Goal: Transaction & Acquisition: Purchase product/service

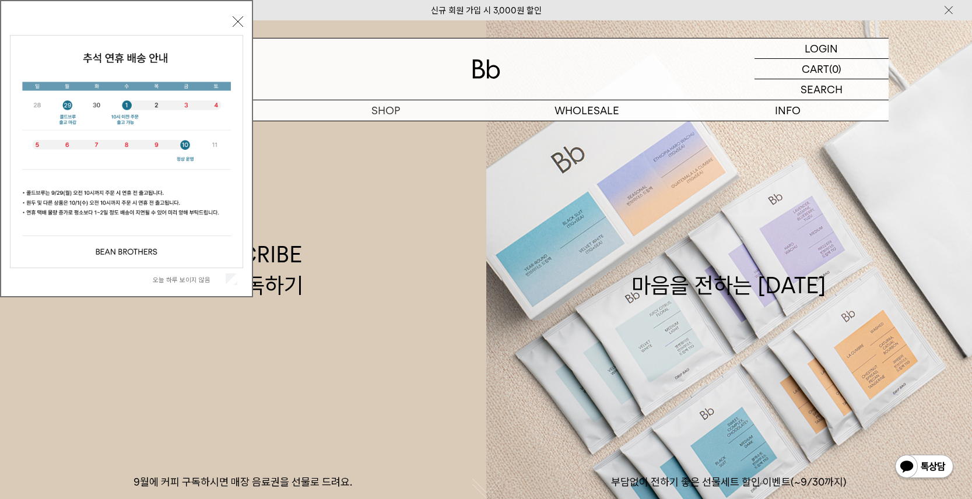
click at [239, 22] on button "닫기" at bounding box center [238, 21] width 10 height 10
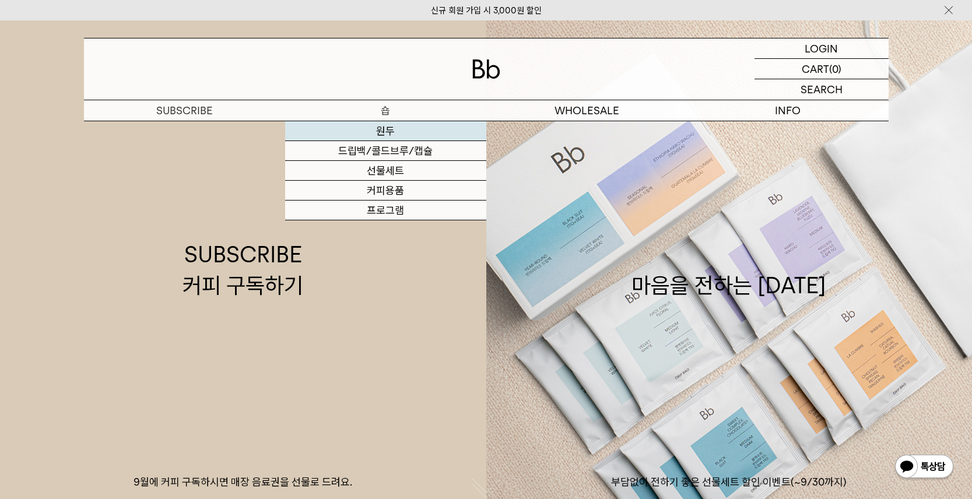
click at [391, 129] on link "원두" at bounding box center [385, 131] width 201 height 20
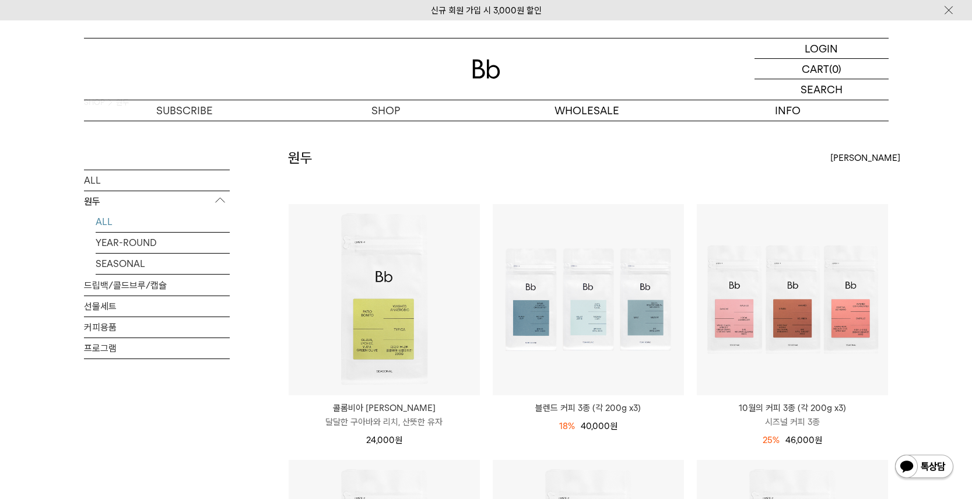
scroll to position [58, 0]
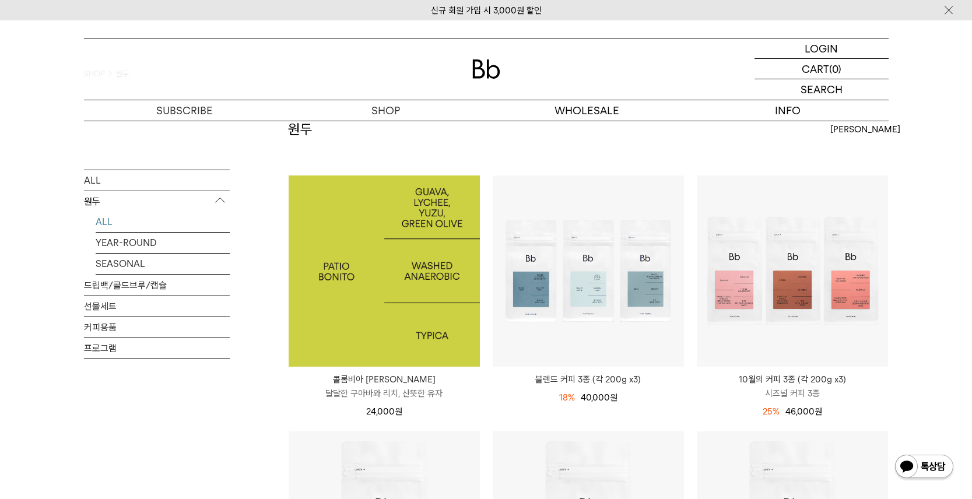
click at [460, 278] on img at bounding box center [384, 270] width 191 height 191
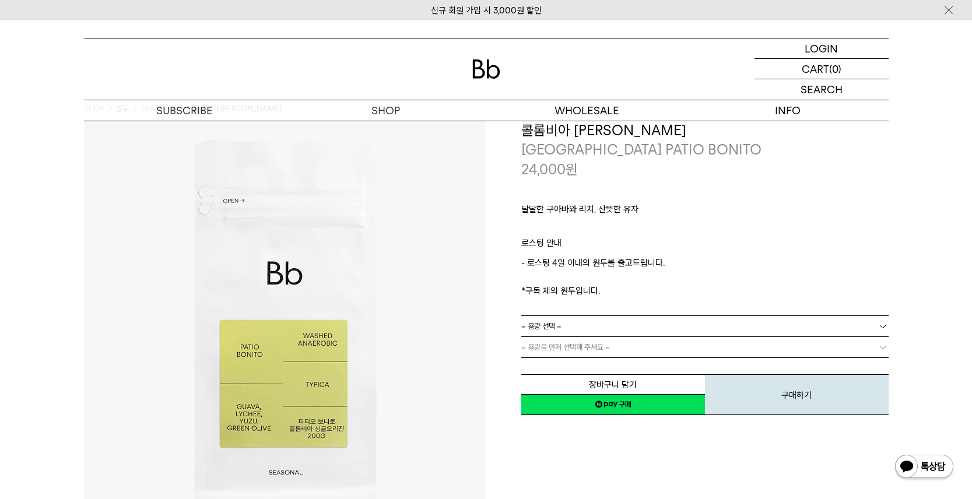
scroll to position [58, 0]
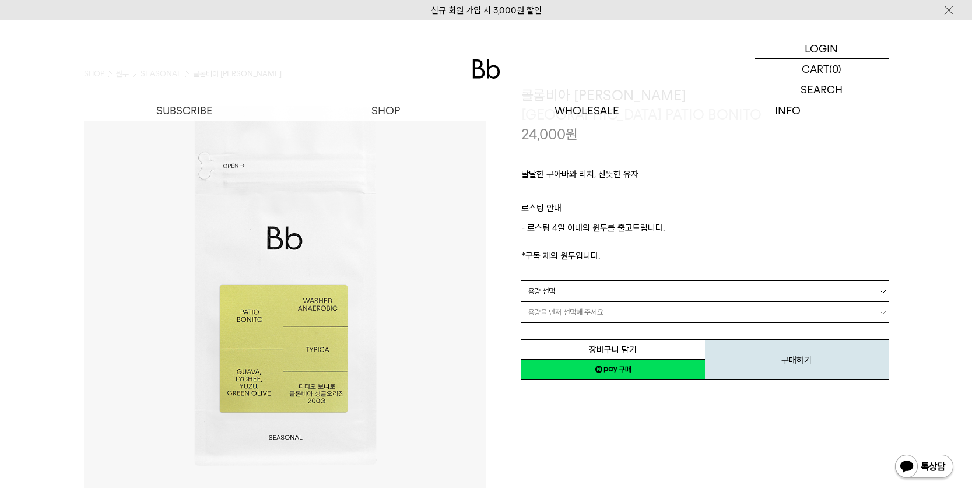
click at [561, 293] on span "= 용량 선택 =" at bounding box center [541, 291] width 40 height 20
click at [561, 314] on li "200g" at bounding box center [711, 312] width 356 height 21
click at [576, 311] on link "= 분쇄도 선택 =" at bounding box center [704, 312] width 367 height 20
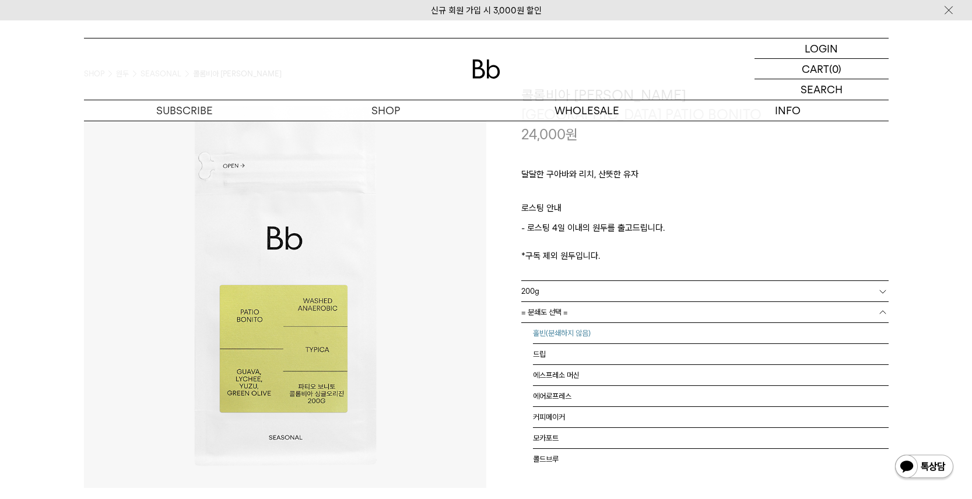
click at [576, 327] on li "홀빈(분쇄하지 않음)" at bounding box center [711, 333] width 356 height 21
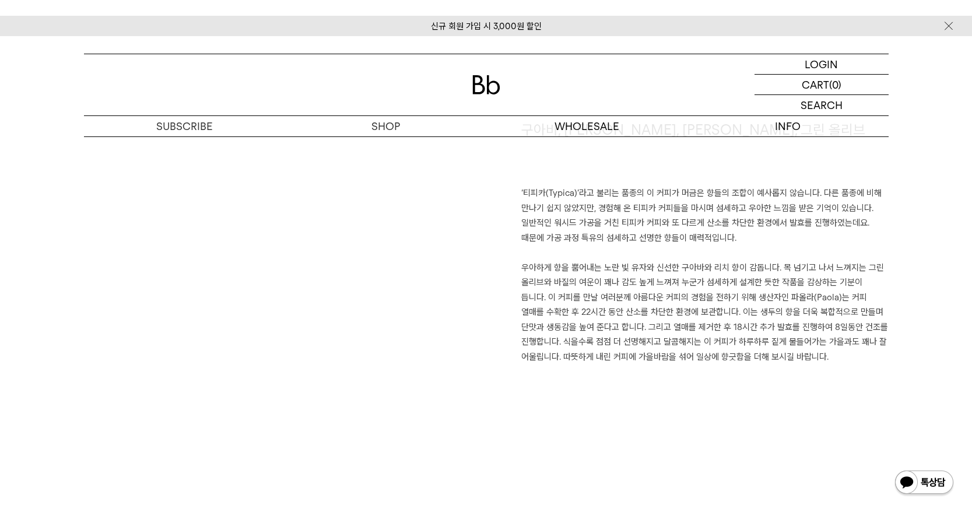
scroll to position [874, 0]
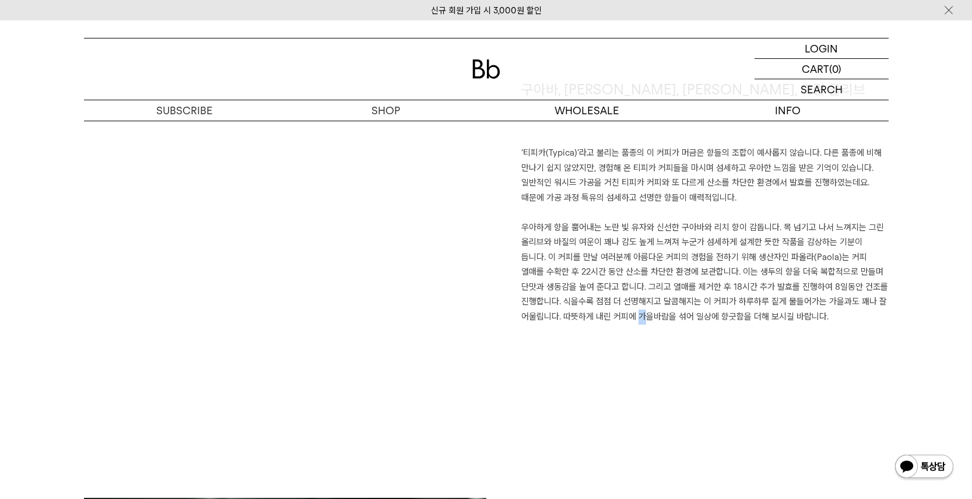
click at [599, 417] on div "구아바, 리치, 유자, 그린 올리브 ‘티피카(Typica)’라고 불리는 품종의 이 커피가 머금은 향들의 조합이 예사롭지 않습니다. 다른 품종에…" at bounding box center [486, 289] width 804 height 418
click at [600, 387] on div "구아바, 리치, 유자, 그린 올리브 ‘티피카(Typica)’라고 불리는 품종의 이 커피가 머금은 향들의 조합이 예사롭지 않습니다. 다른 품종에…" at bounding box center [486, 289] width 804 height 418
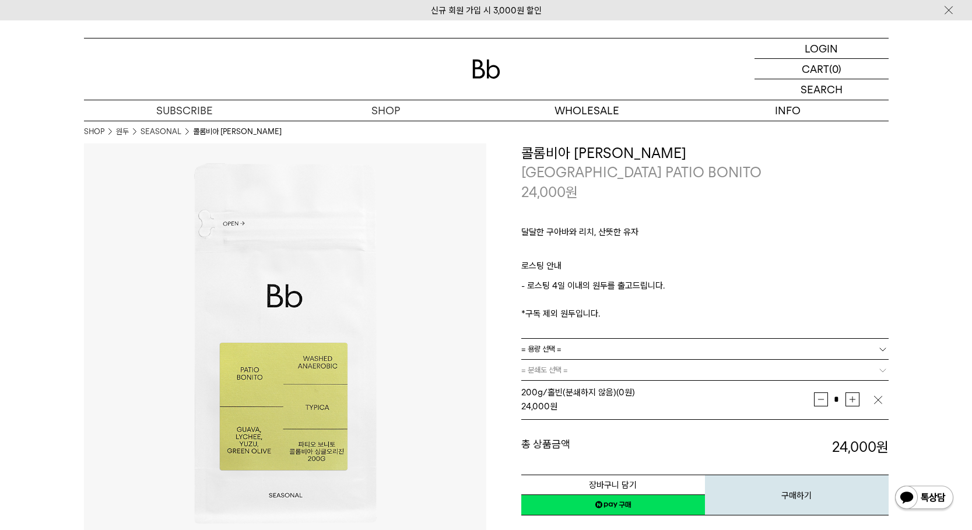
scroll to position [0, 0]
click at [636, 482] on button "장바구니 담기" at bounding box center [613, 485] width 184 height 20
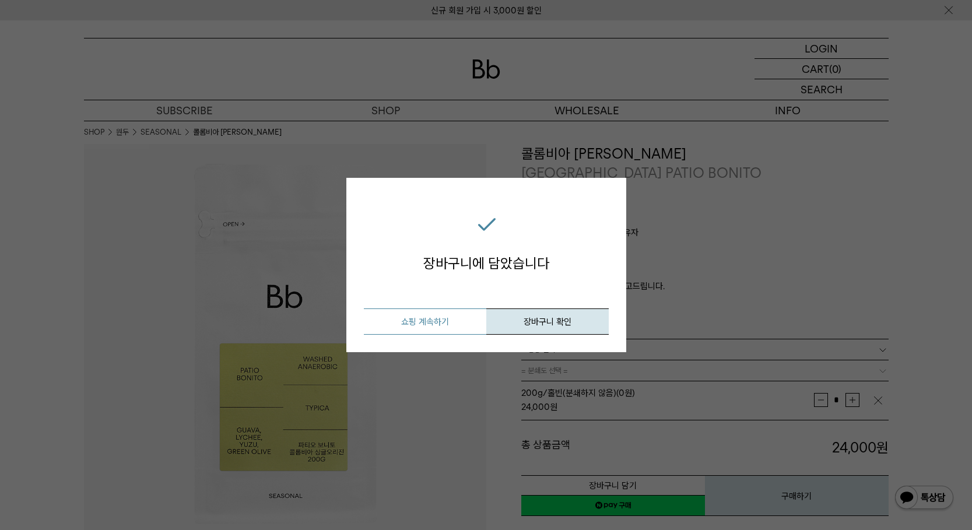
click at [444, 323] on button "쇼핑 계속하기" at bounding box center [425, 321] width 122 height 26
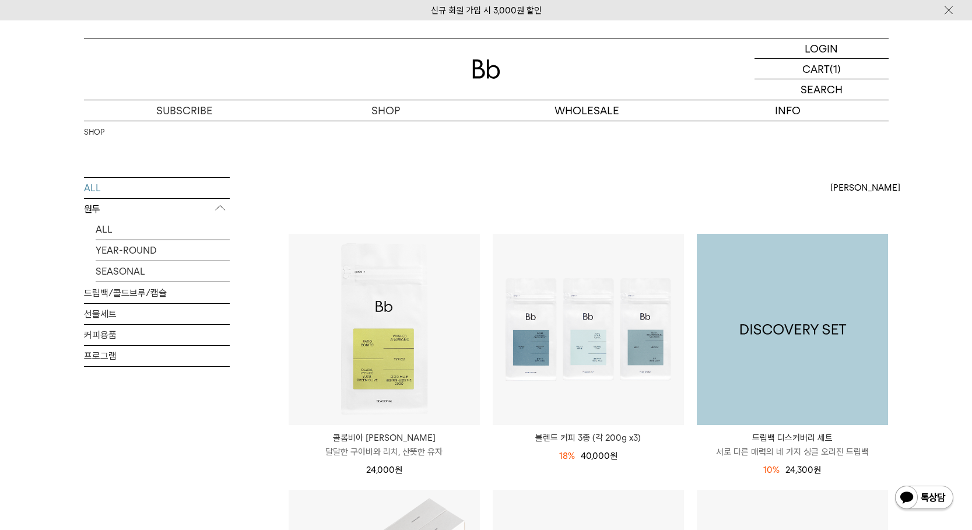
click at [810, 357] on img at bounding box center [792, 329] width 191 height 191
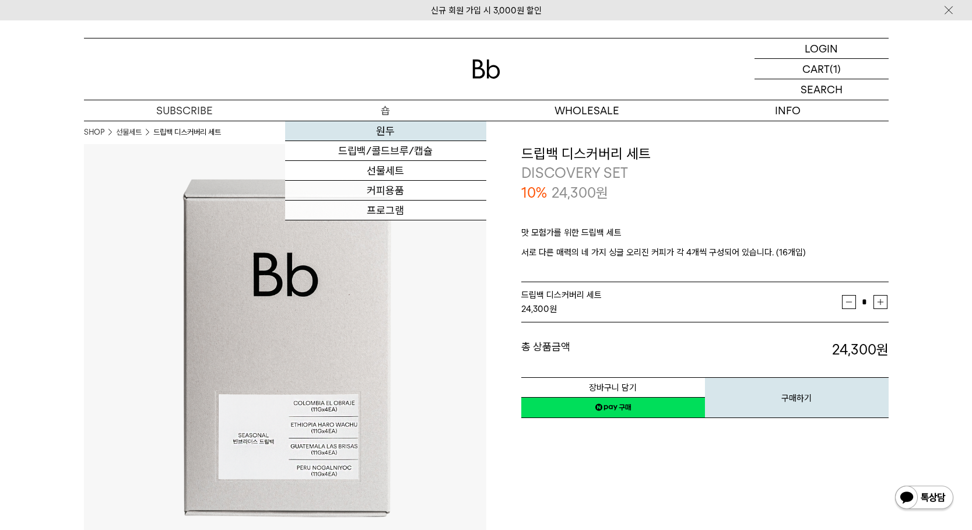
click at [387, 129] on link "원두" at bounding box center [385, 131] width 201 height 20
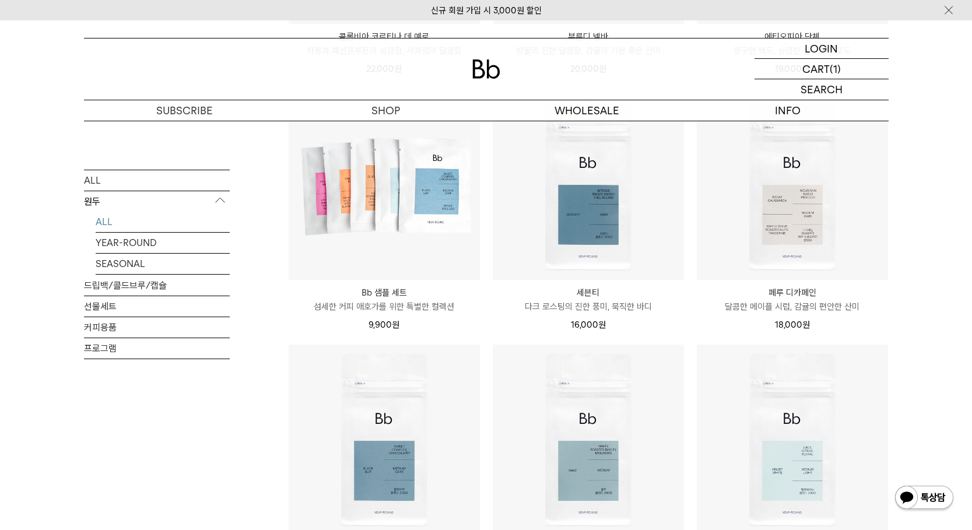
scroll to position [816, 0]
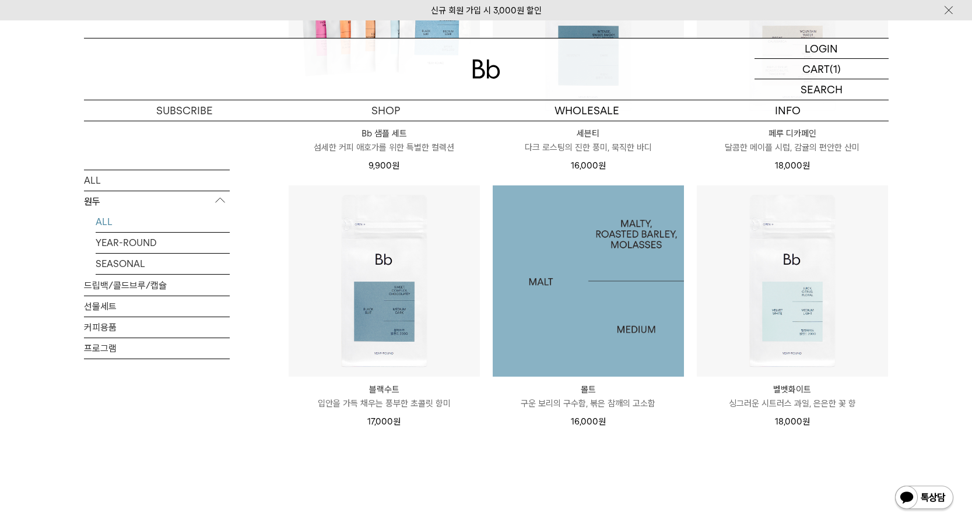
click at [608, 287] on img at bounding box center [588, 280] width 191 height 191
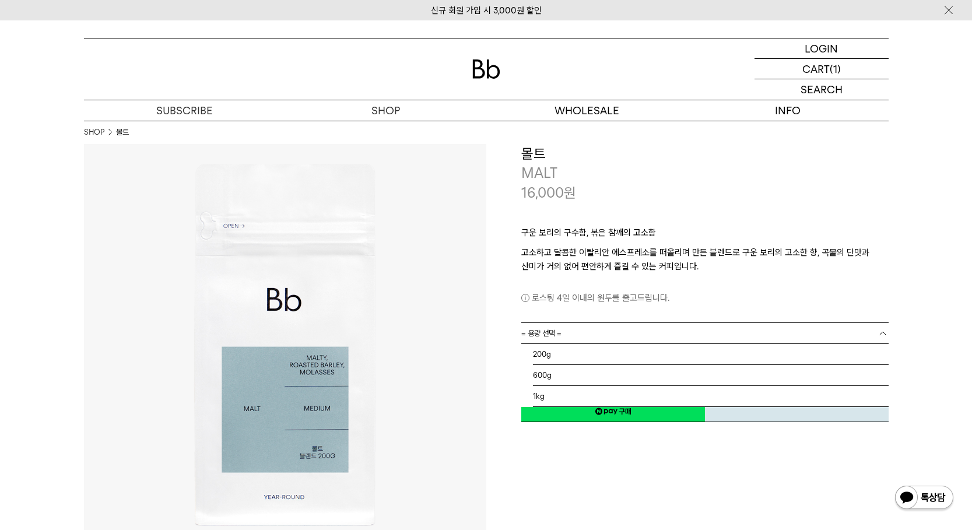
click at [607, 333] on link "= 용량 선택 =" at bounding box center [704, 333] width 367 height 20
click at [607, 352] on li "200g" at bounding box center [711, 354] width 356 height 21
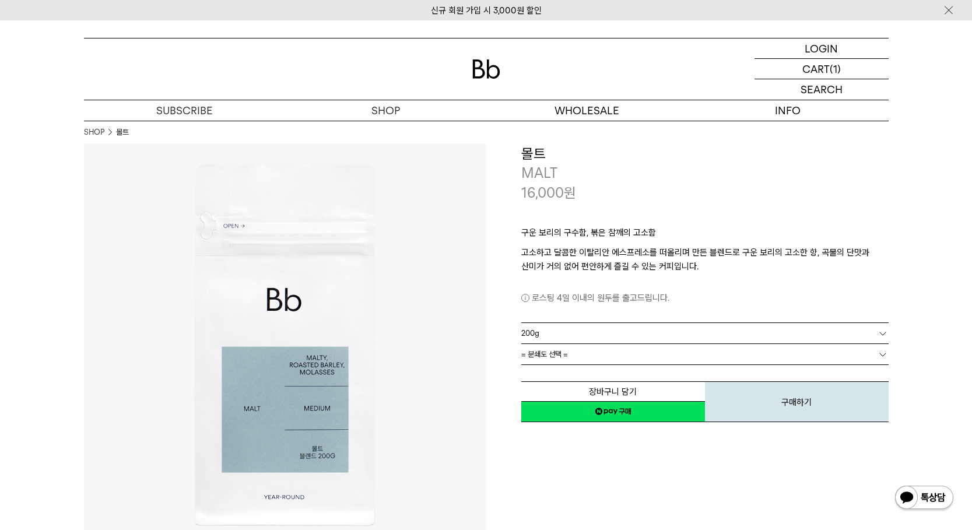
click at [568, 356] on link "= 분쇄도 선택 =" at bounding box center [704, 354] width 367 height 20
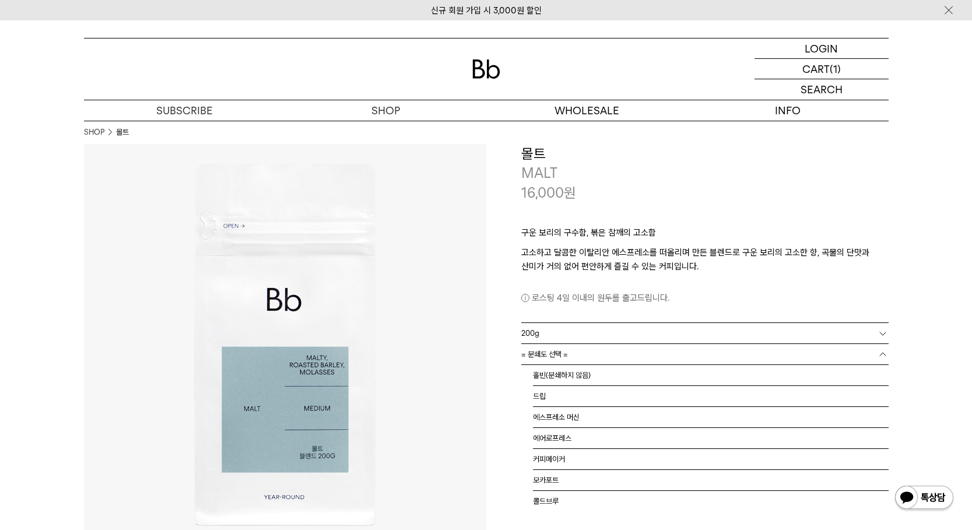
click at [656, 327] on link "200g" at bounding box center [704, 333] width 367 height 20
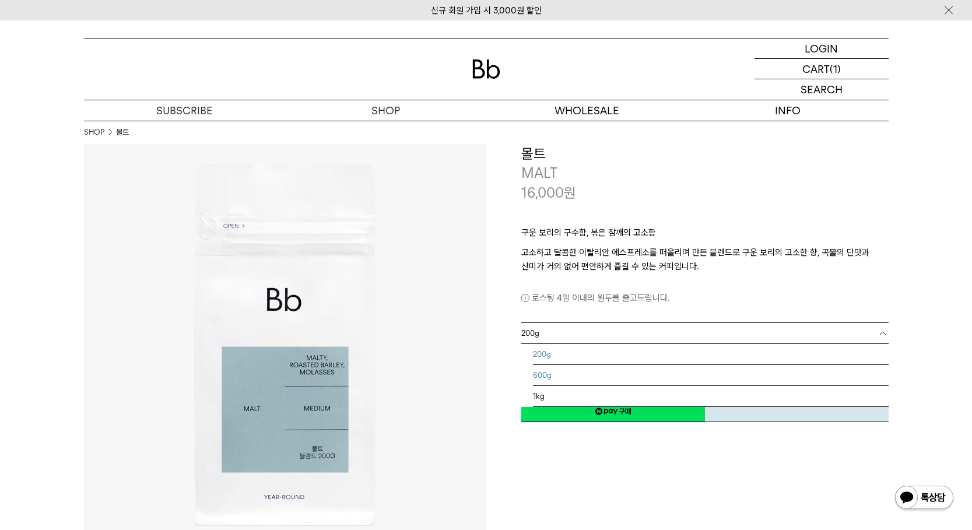
click at [572, 381] on li "600g" at bounding box center [711, 375] width 356 height 21
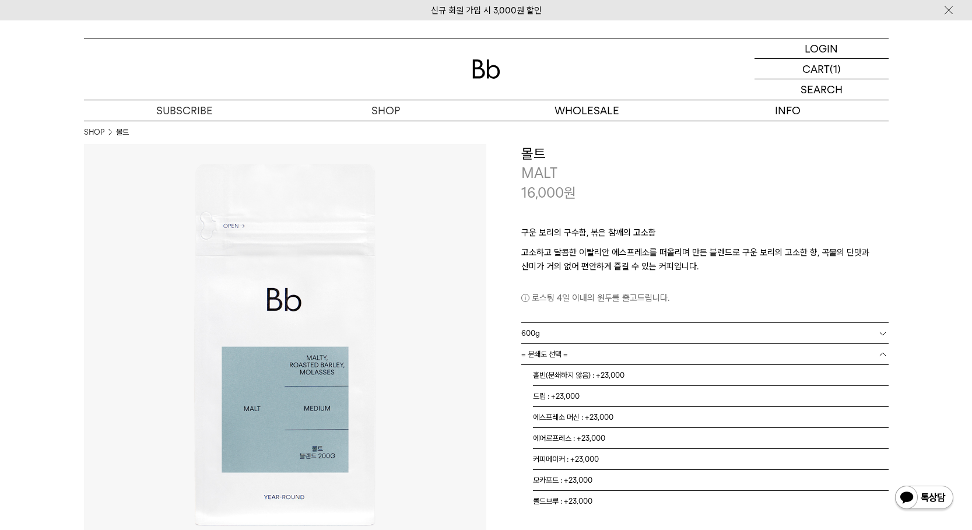
click at [564, 351] on span "= 분쇄도 선택 =" at bounding box center [544, 354] width 47 height 20
click at [595, 375] on li "홀빈(분쇄하지 않음) : +23,000" at bounding box center [711, 375] width 356 height 21
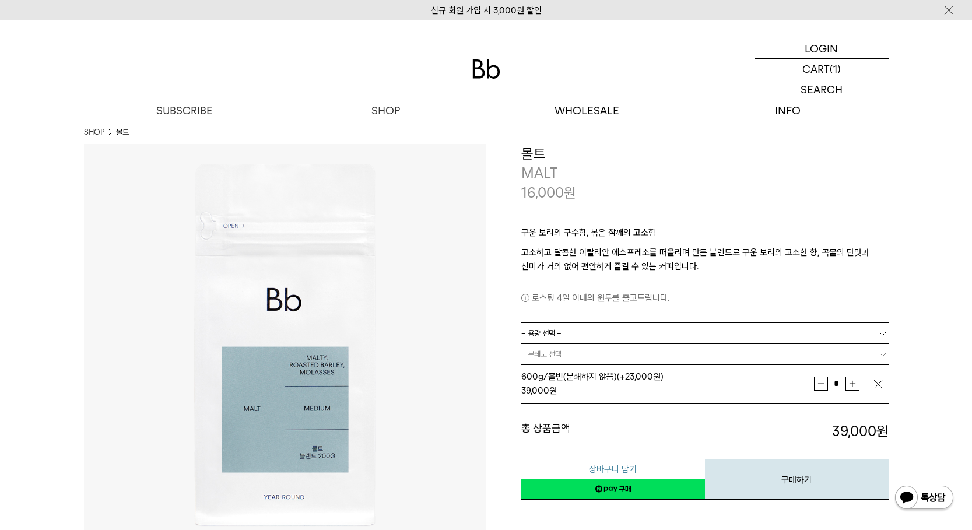
click at [646, 468] on button "장바구니 담기" at bounding box center [613, 469] width 184 height 20
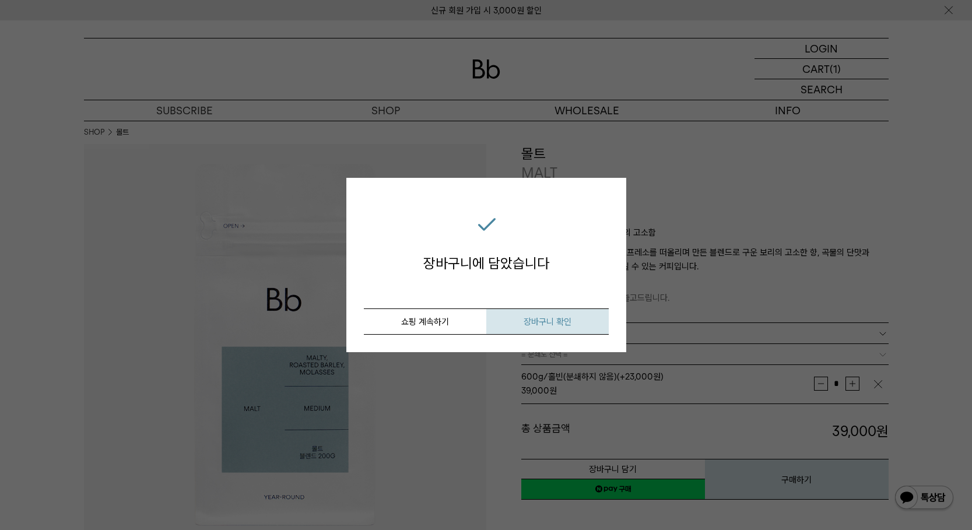
click at [521, 322] on button "장바구니 확인" at bounding box center [547, 321] width 122 height 26
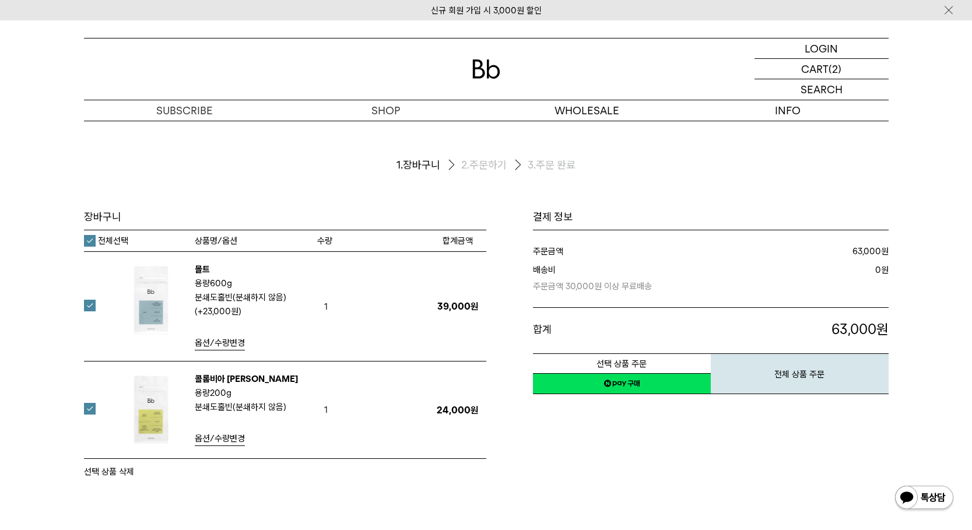
click at [223, 344] on span "옵션/수량변경" at bounding box center [220, 343] width 50 height 10
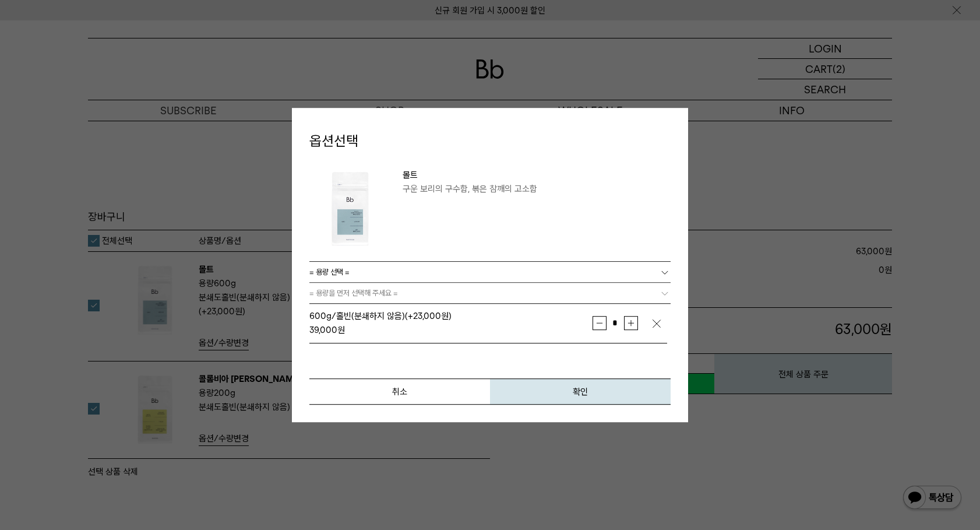
click at [656, 321] on img at bounding box center [657, 324] width 12 height 12
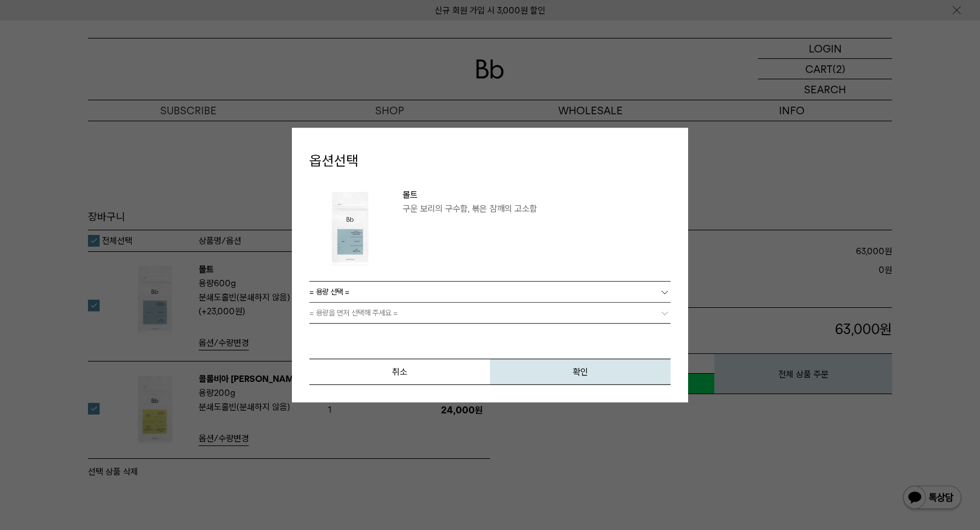
click at [645, 296] on link "= 용량 선택 =" at bounding box center [490, 292] width 361 height 20
click at [623, 322] on li "200g" at bounding box center [496, 313] width 350 height 21
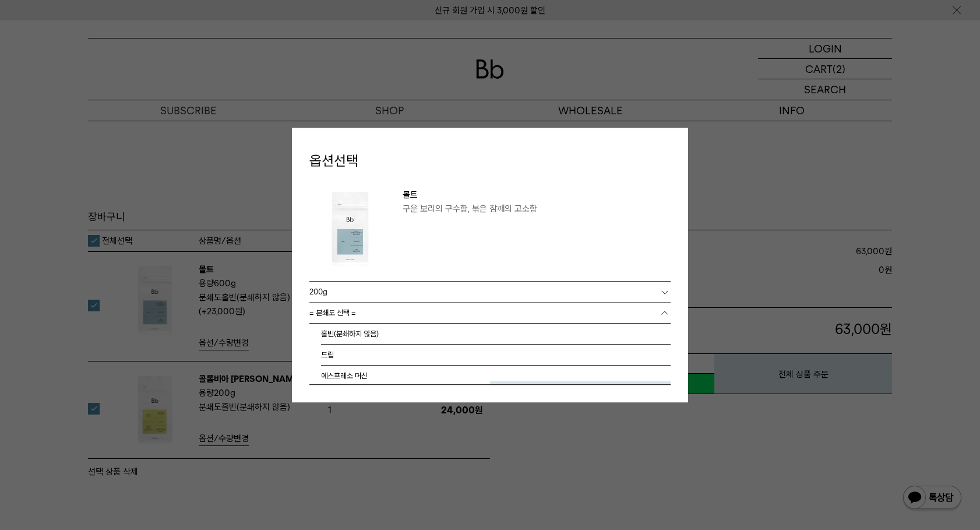
click at [640, 316] on link "= 분쇄도 선택 =" at bounding box center [490, 313] width 361 height 20
click at [413, 335] on li "홀빈(분쇄하지 않음)" at bounding box center [496, 334] width 350 height 21
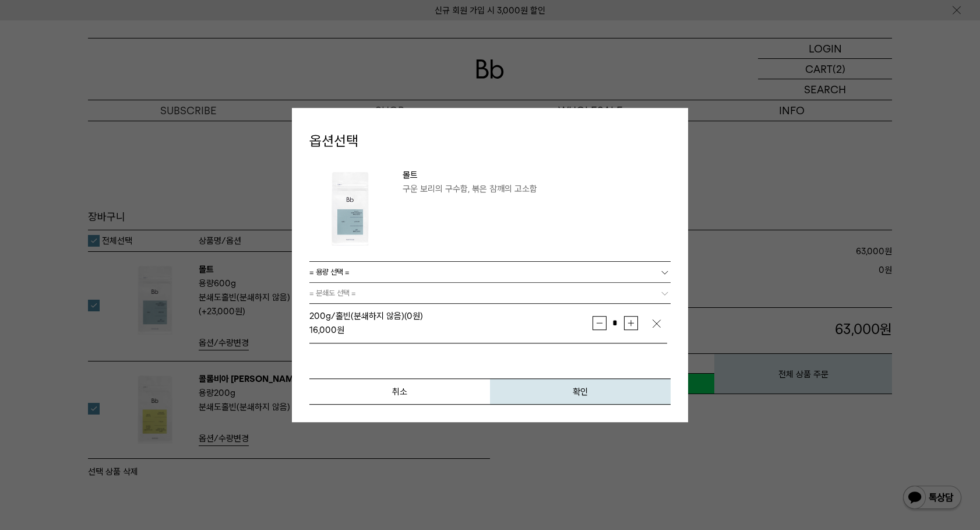
click at [631, 324] on button "증가" at bounding box center [631, 323] width 14 height 14
type input "*"
click at [592, 392] on button "확인" at bounding box center [580, 391] width 181 height 26
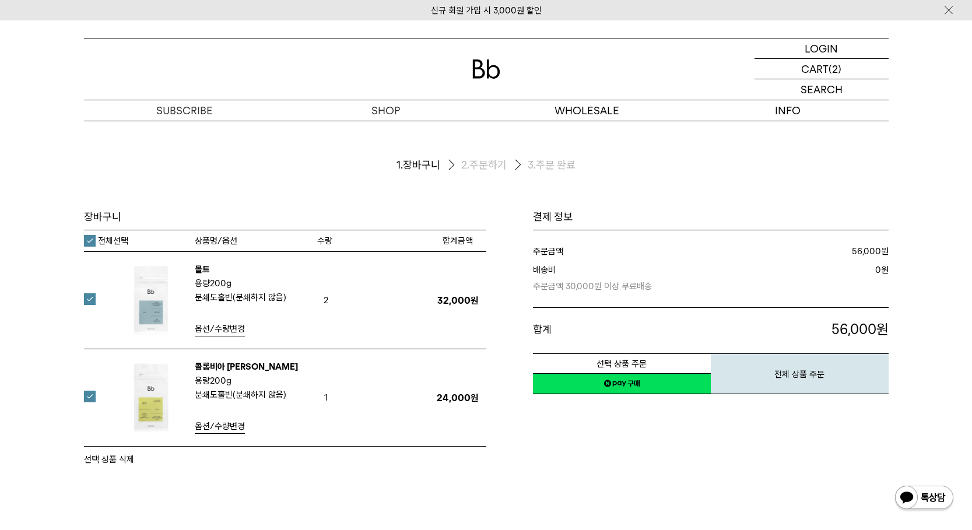
click at [13, 328] on div "장바구니 1. 장바구니 2. 주문하기 3. 주문 완료 [GEOGRAPHIC_DATA]" at bounding box center [486, 352] width 972 height 462
drag, startPoint x: 191, startPoint y: 365, endPoint x: 282, endPoint y: 363, distance: 91.6
click at [282, 363] on div "콜롬비아 [PERSON_NAME] 용량 200g 분쇄도 홀빈(분쇄하지 않음)" at bounding box center [207, 398] width 222 height 76
copy div "콜롬비아 [PERSON_NAME]"
click at [283, 502] on div "장바구니 1. 장바구니 2. 주문하기 3. 주문 완료 [GEOGRAPHIC_DATA]" at bounding box center [486, 352] width 972 height 462
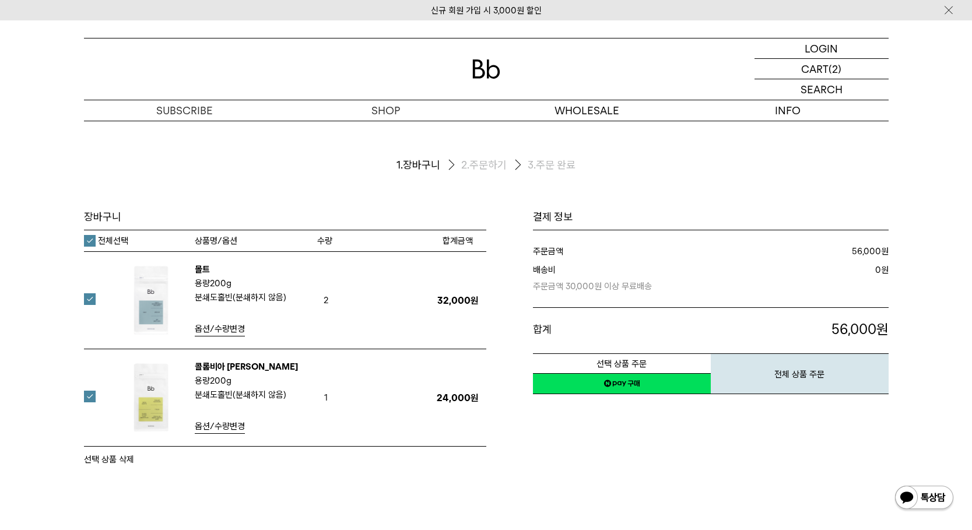
click at [245, 367] on link "콜롬비아 [PERSON_NAME]" at bounding box center [246, 366] width 103 height 10
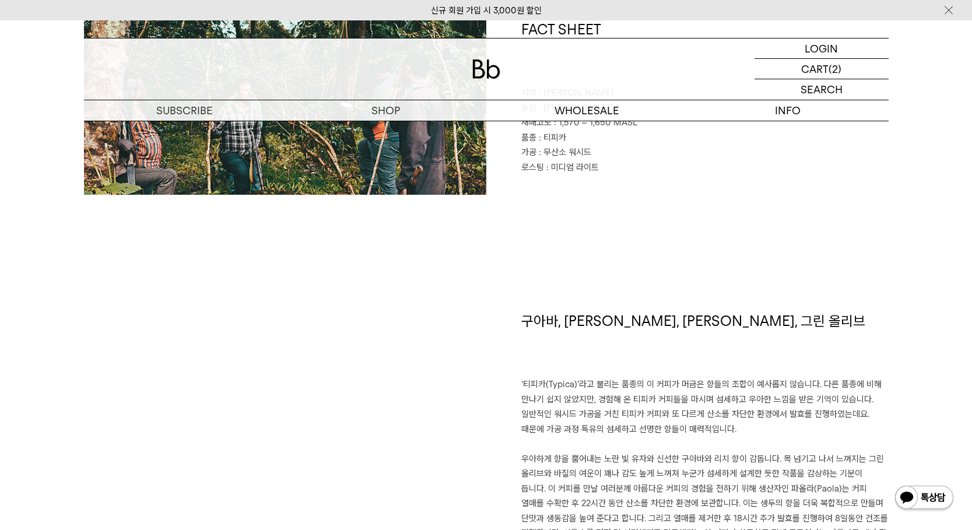
scroll to position [758, 0]
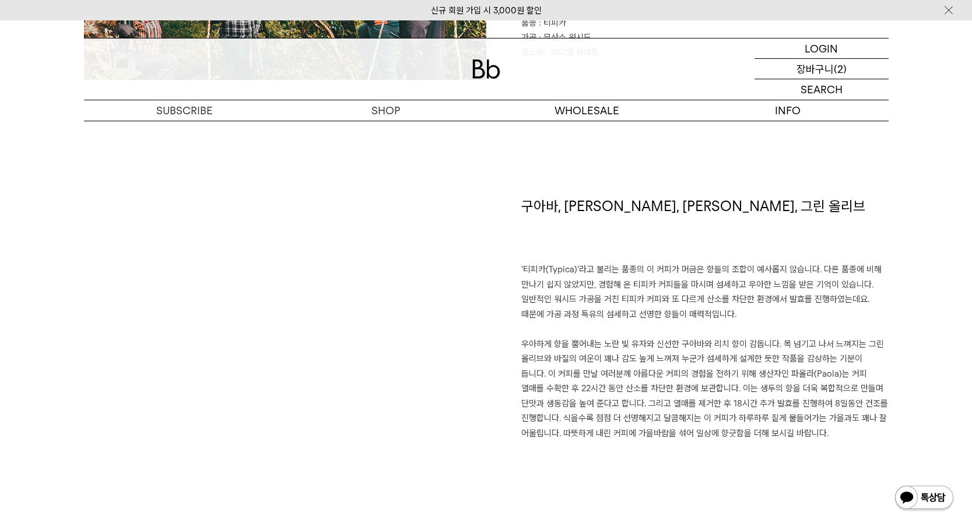
click at [817, 66] on p "장바구니" at bounding box center [814, 69] width 37 height 20
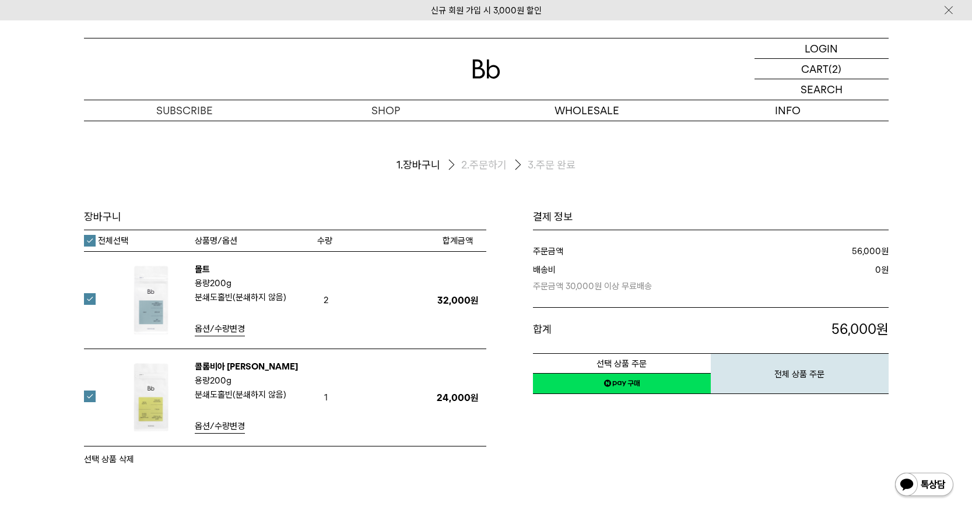
click at [731, 460] on div "결제 정보 주문금액 56,000 원 배송비 0 합계 56,000" at bounding box center [687, 338] width 402 height 256
click at [732, 487] on div "장바구니 1. 장바구니 2. 주문하기 3. 주문 완료 [GEOGRAPHIC_DATA]" at bounding box center [486, 352] width 972 height 462
click at [667, 457] on div "결제 정보 주문금액 56,000 원 배송비 0 합계 56,000" at bounding box center [687, 338] width 402 height 256
click at [631, 467] on div "장바구니 1. 장바구니 2. 주문하기 3. 주문 완료 [GEOGRAPHIC_DATA]" at bounding box center [486, 352] width 972 height 462
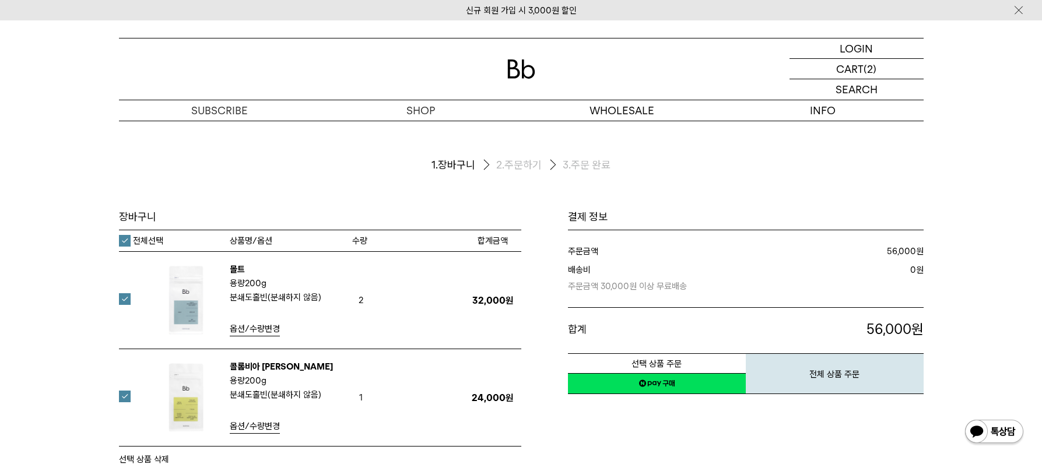
drag, startPoint x: 985, startPoint y: 191, endPoint x: 1007, endPoint y: 182, distance: 23.1
click at [971, 189] on div "장바구니 1. 장바구니 2. 주문하기 3. 주문 완료 [GEOGRAPHIC_DATA]" at bounding box center [521, 352] width 1042 height 462
click at [971, 140] on div "장바구니 1. 장바구니 2. 주문하기 3. 주문 완료 [GEOGRAPHIC_DATA]" at bounding box center [521, 352] width 1042 height 462
